Goal: Navigation & Orientation: Find specific page/section

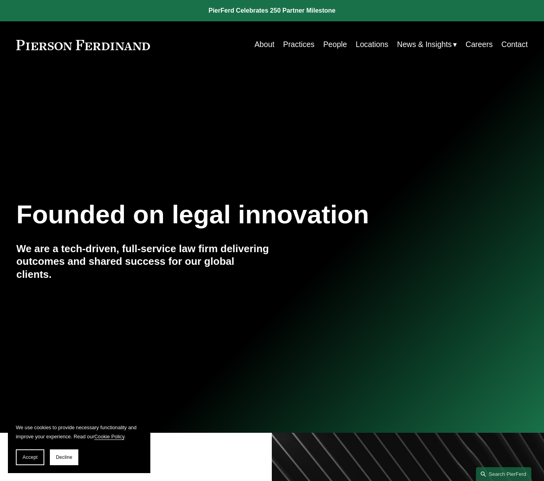
click at [296, 43] on link "Practices" at bounding box center [298, 44] width 31 height 15
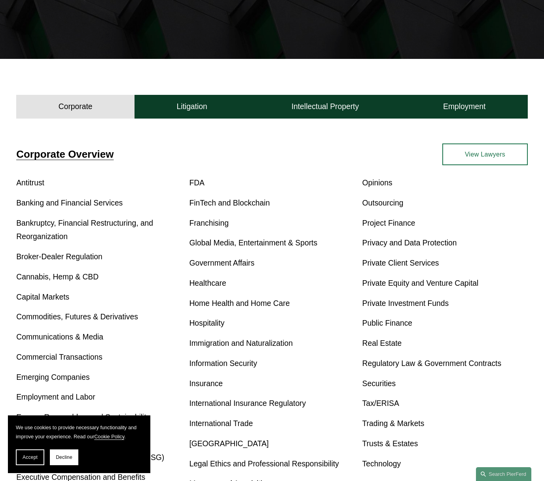
scroll to position [209, 0]
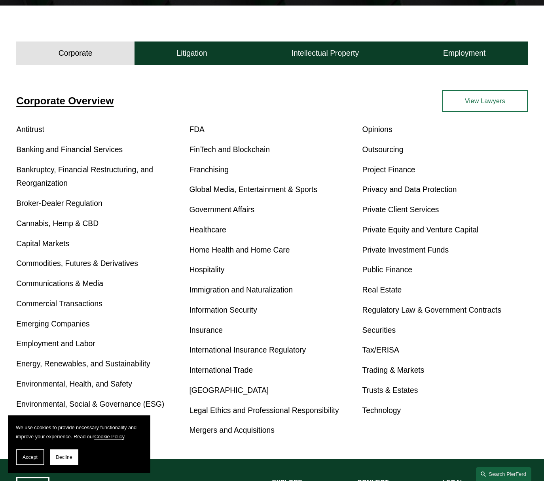
click at [55, 243] on link "Capital Markets" at bounding box center [42, 244] width 53 height 8
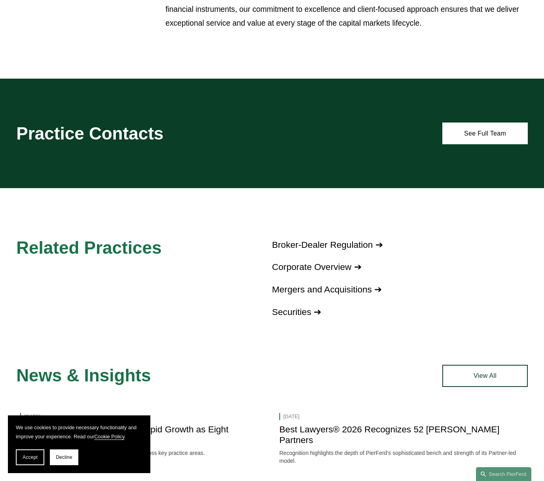
scroll to position [444, 0]
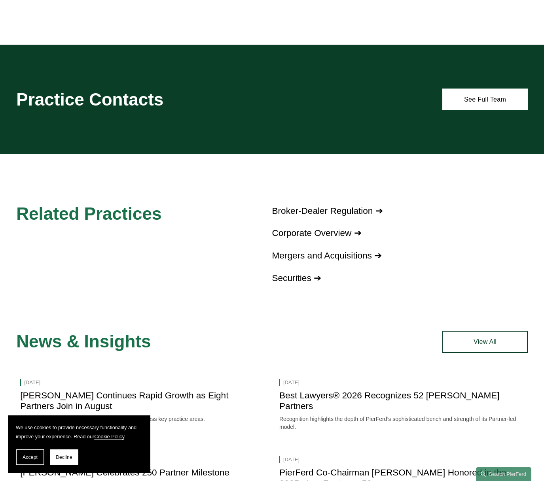
drag, startPoint x: 293, startPoint y: 281, endPoint x: 374, endPoint y: 276, distance: 81.6
click at [293, 281] on link "Securities ➔" at bounding box center [296, 278] width 49 height 10
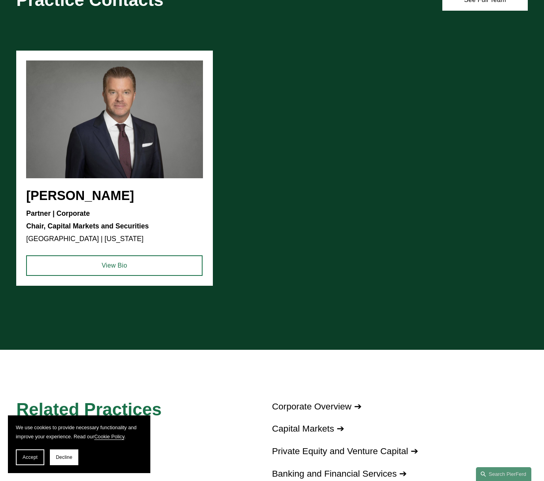
scroll to position [708, 0]
